Goal: Information Seeking & Learning: Learn about a topic

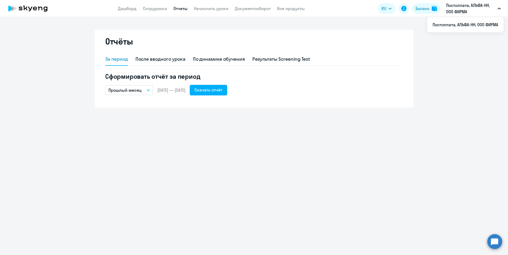
click at [155, 5] on app-header "Дашборд Сотрудники Отчеты Начислить уроки Документооборот Все продукты Дашборд …" at bounding box center [254, 8] width 508 height 17
click at [157, 7] on link "Сотрудники" at bounding box center [155, 8] width 24 height 5
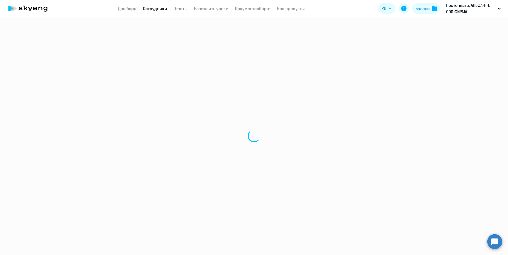
select select "30"
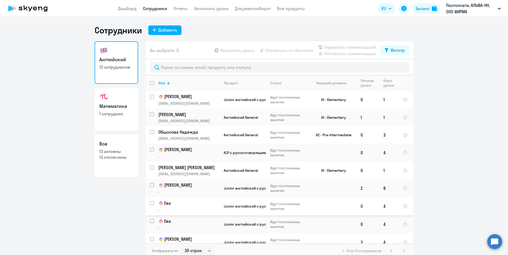
click at [166, 203] on p "Ева" at bounding box center [188, 203] width 60 height 6
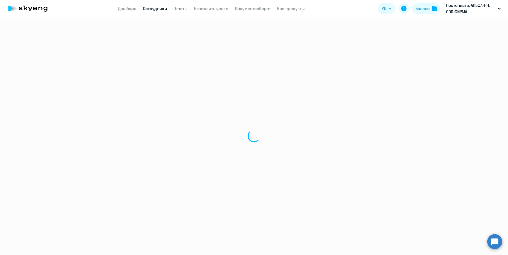
select select "english"
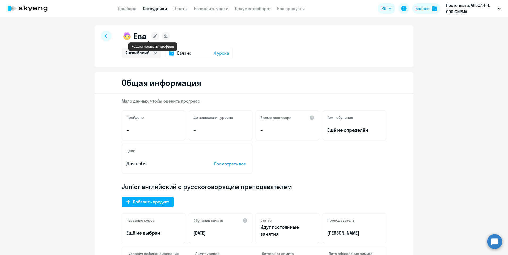
click at [153, 36] on icon at bounding box center [155, 36] width 4 height 4
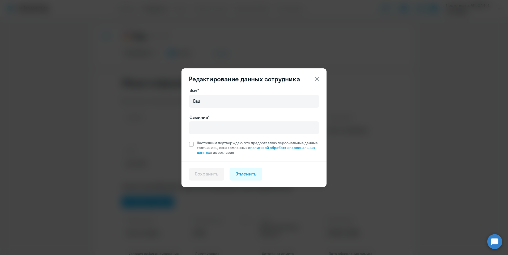
click at [315, 75] on button at bounding box center [316, 79] width 11 height 11
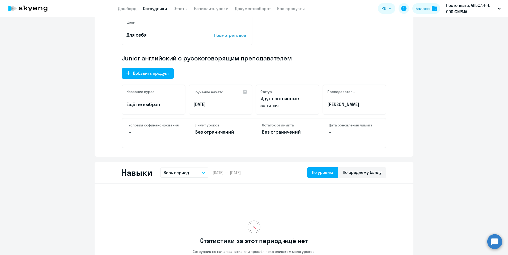
scroll to position [212, 0]
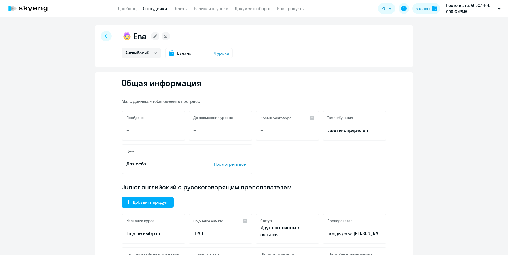
select select "english"
